Goal: Use online tool/utility: Use online tool/utility

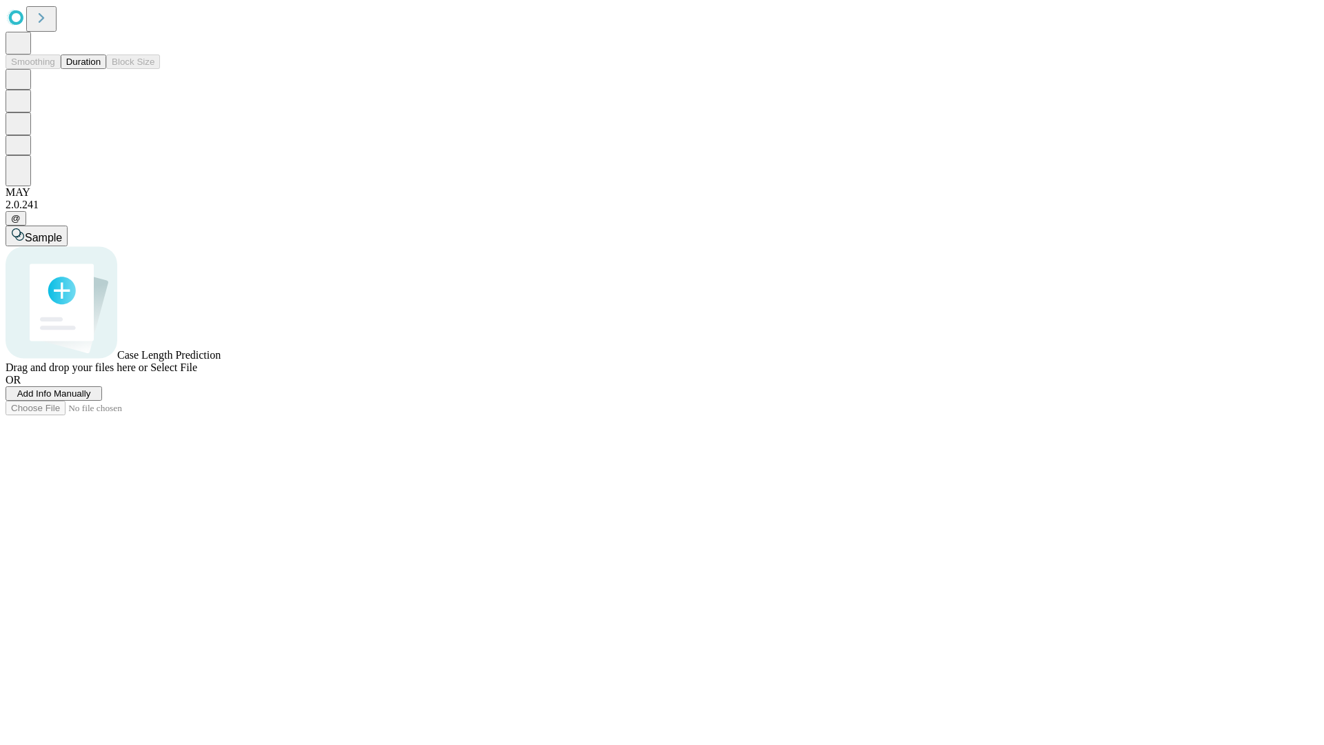
click at [91, 399] on span "Add Info Manually" at bounding box center [54, 393] width 74 height 10
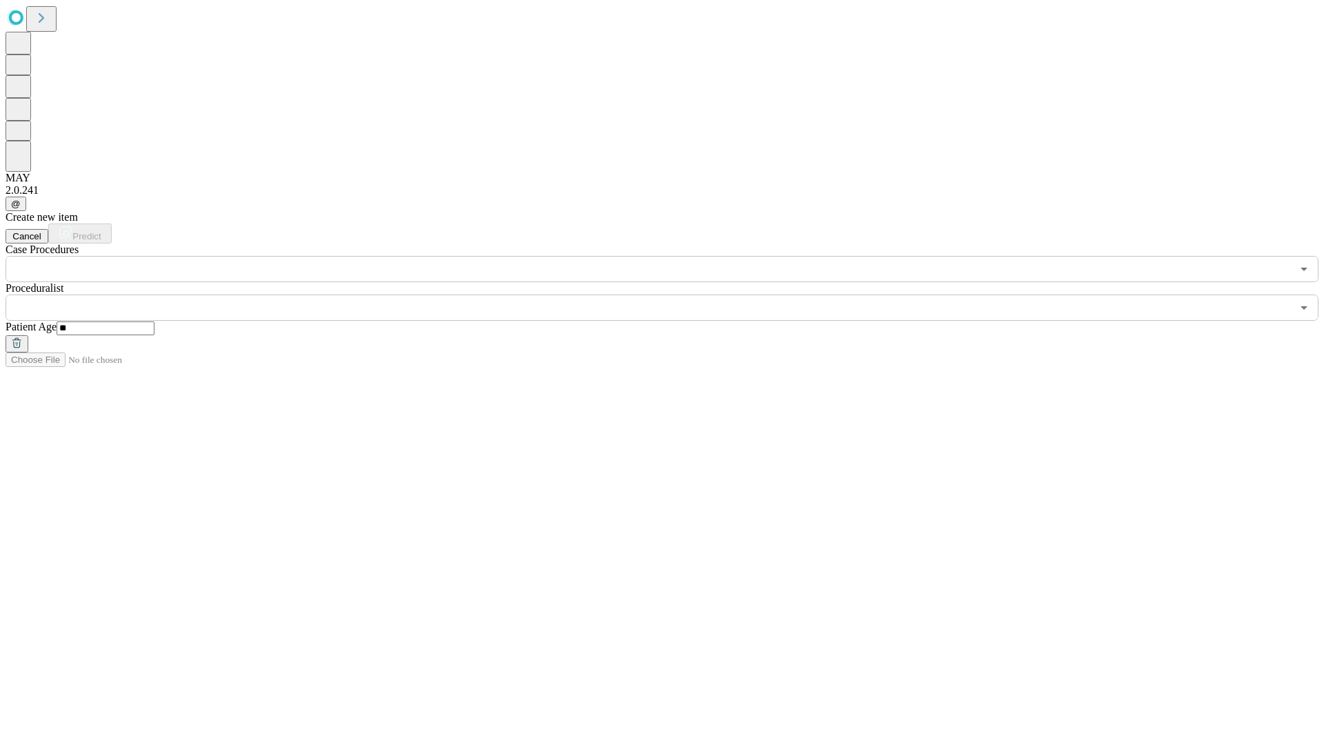
type input "**"
click at [672, 294] on input "text" at bounding box center [649, 307] width 1286 height 26
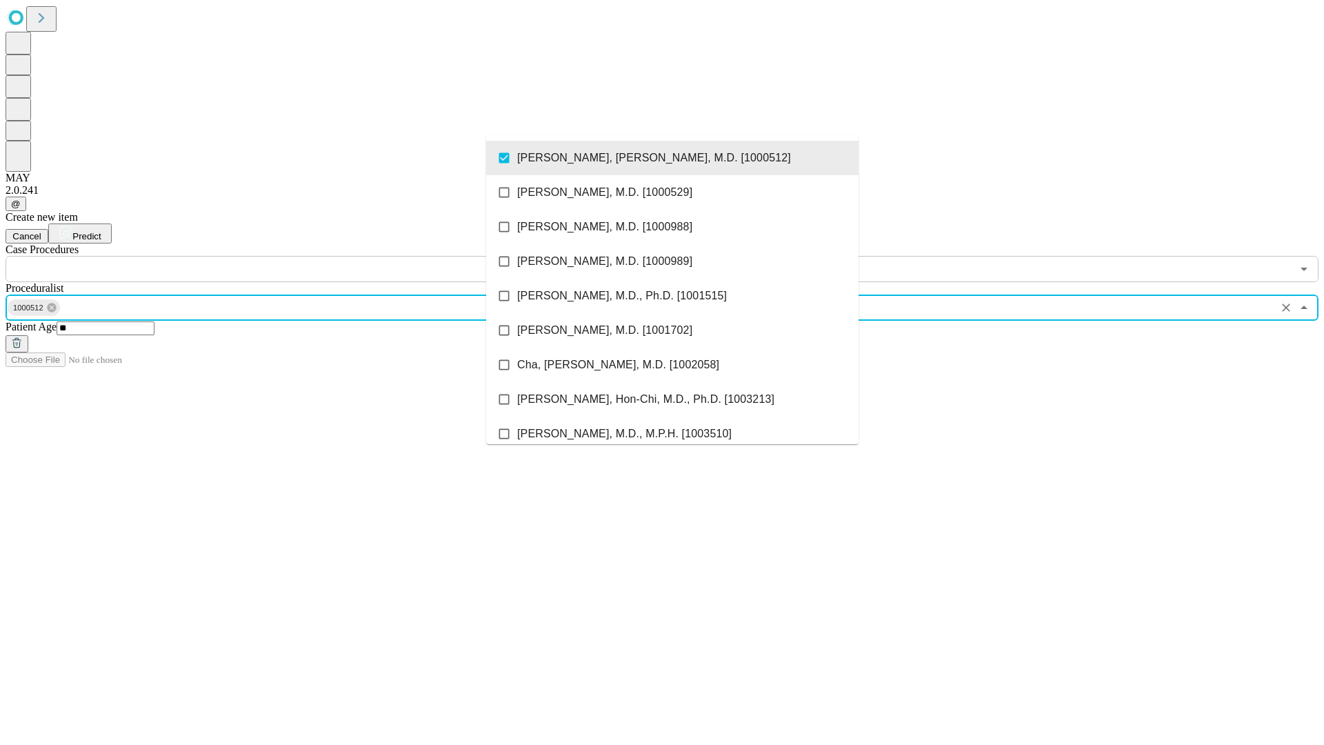
click at [290, 256] on input "text" at bounding box center [649, 269] width 1286 height 26
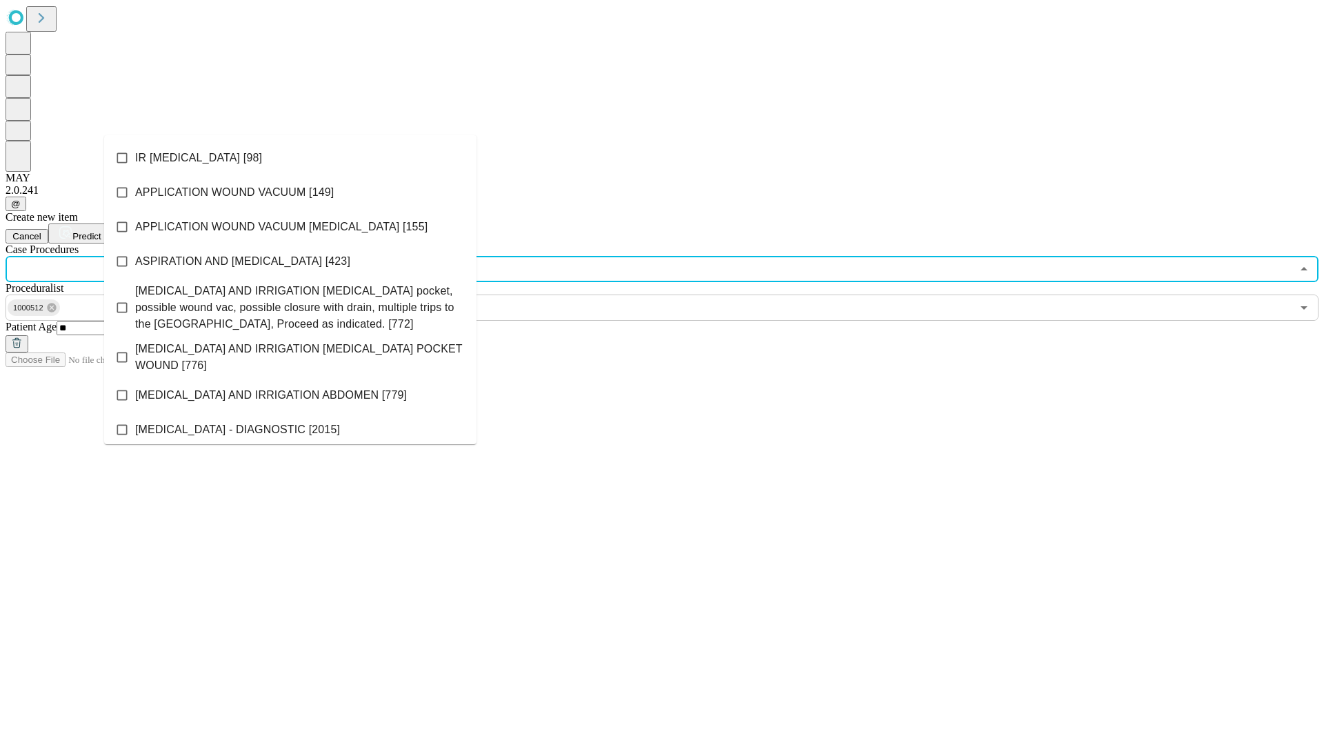
click at [290, 158] on li "IR [MEDICAL_DATA] [98]" at bounding box center [290, 158] width 372 height 34
click at [101, 231] on span "Predict" at bounding box center [86, 236] width 28 height 10
